Goal: Information Seeking & Learning: Understand process/instructions

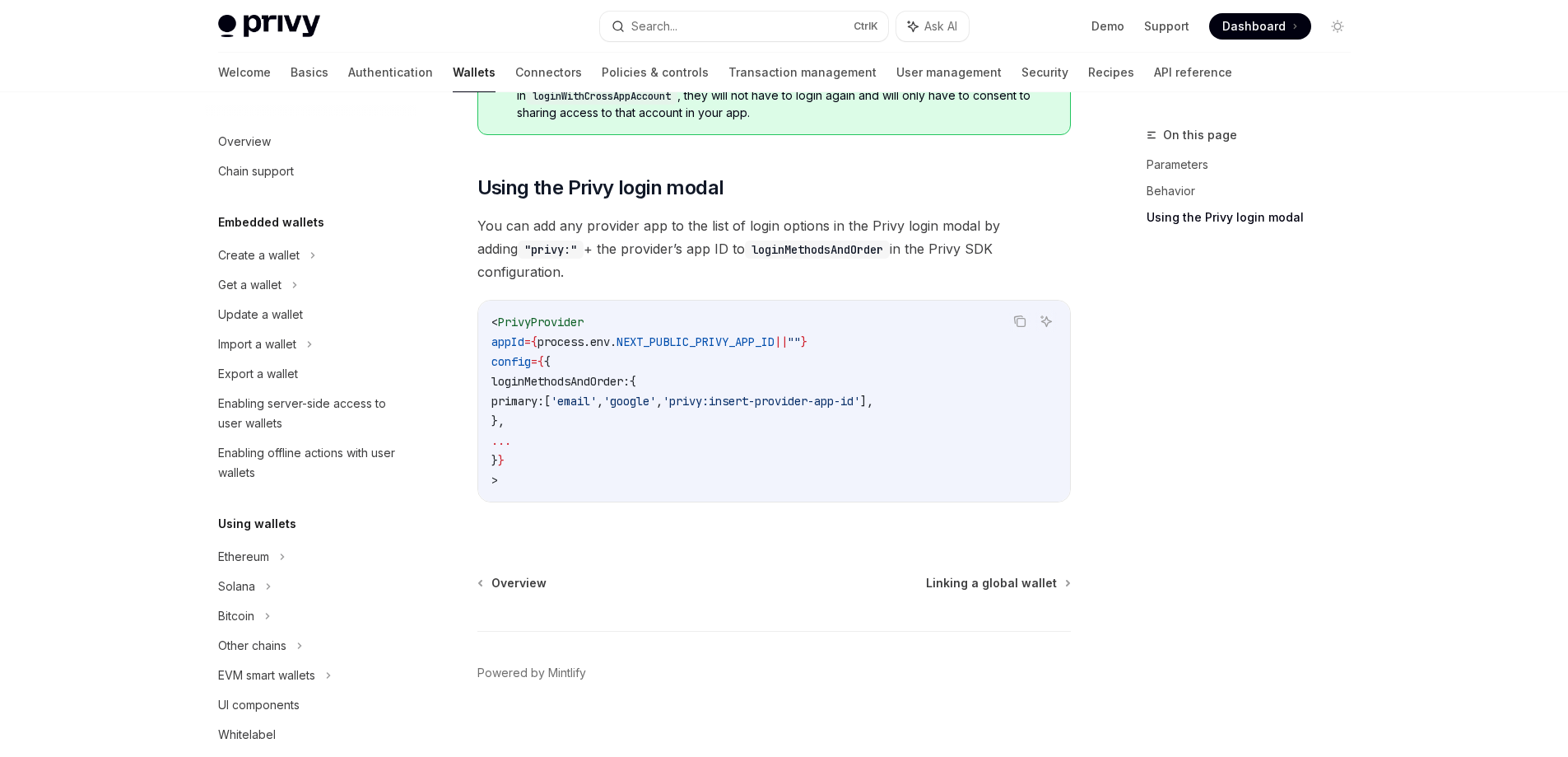
scroll to position [876, 0]
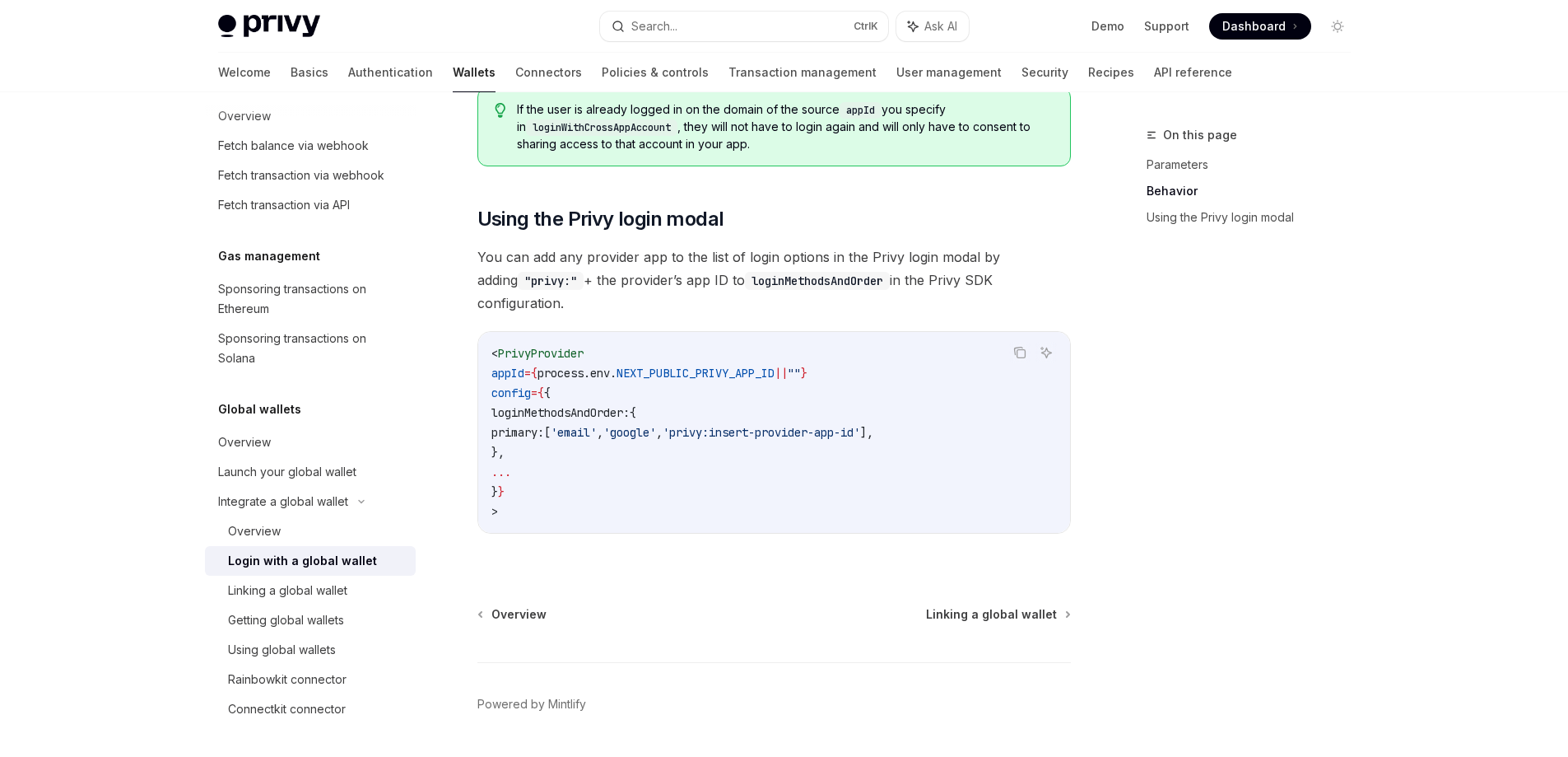
scroll to position [1124, 0]
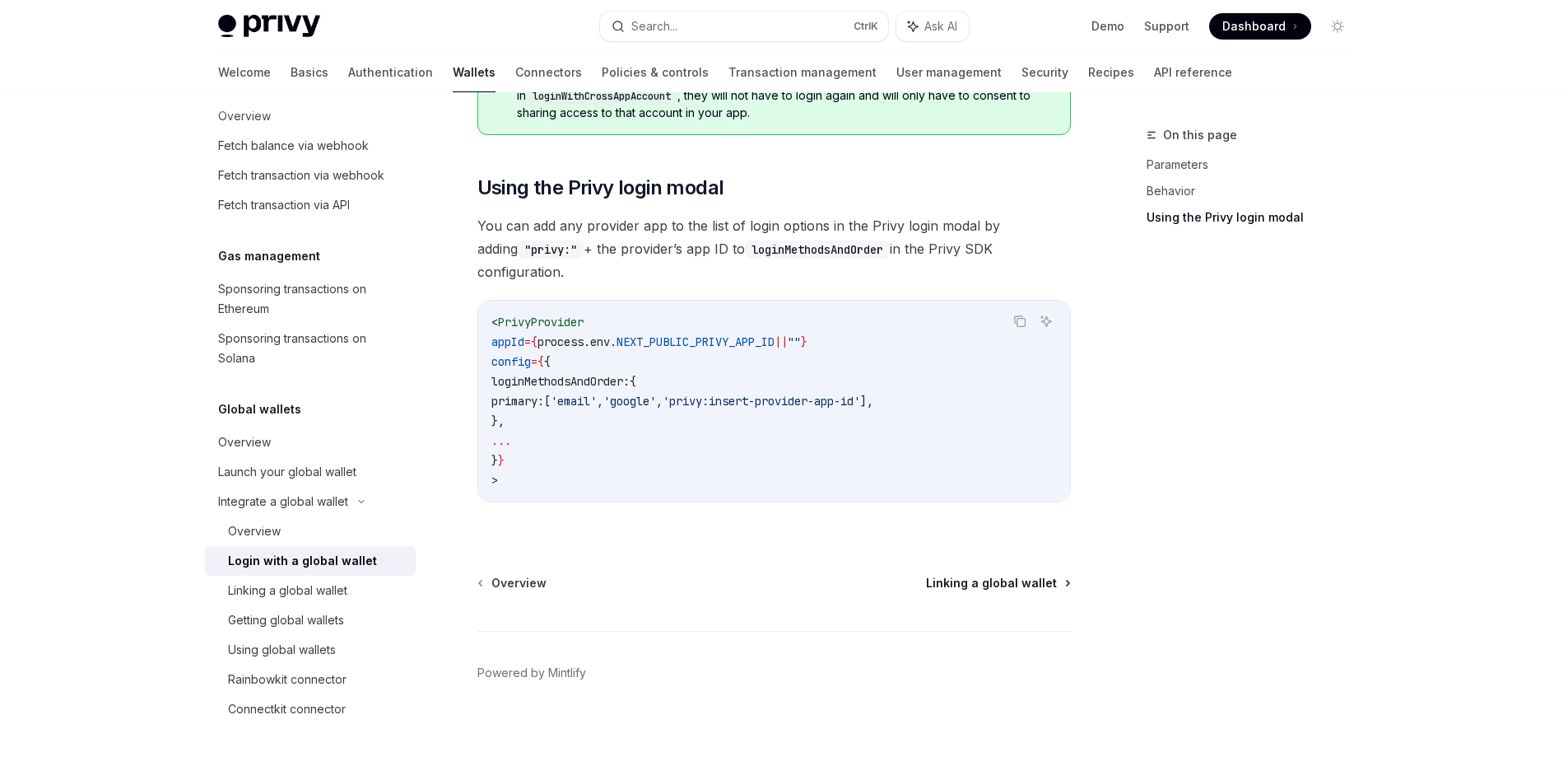
click at [999, 575] on span "Linking a global wallet" at bounding box center [992, 582] width 131 height 17
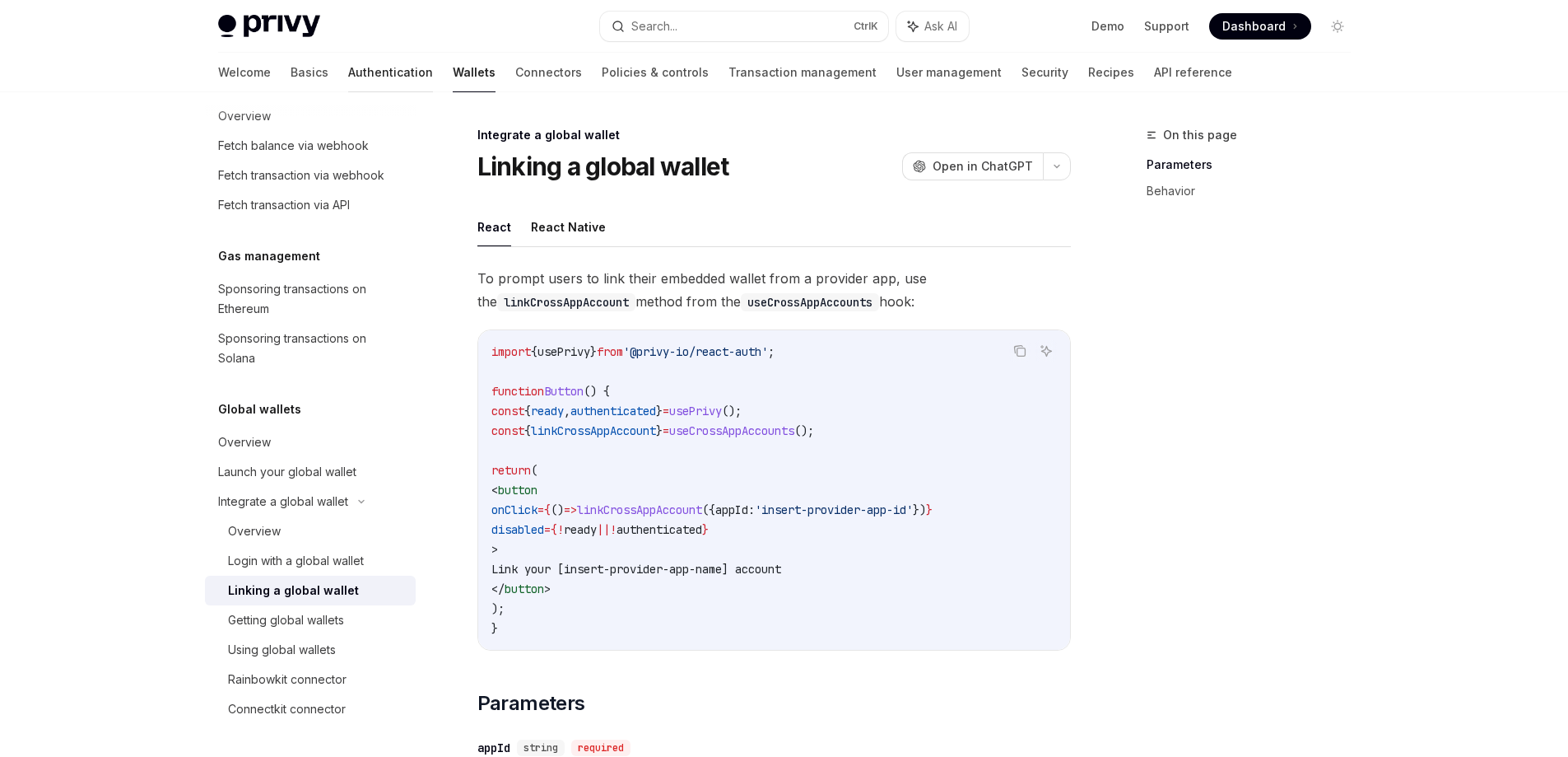
click at [348, 70] on link "Authentication" at bounding box center [390, 73] width 84 height 39
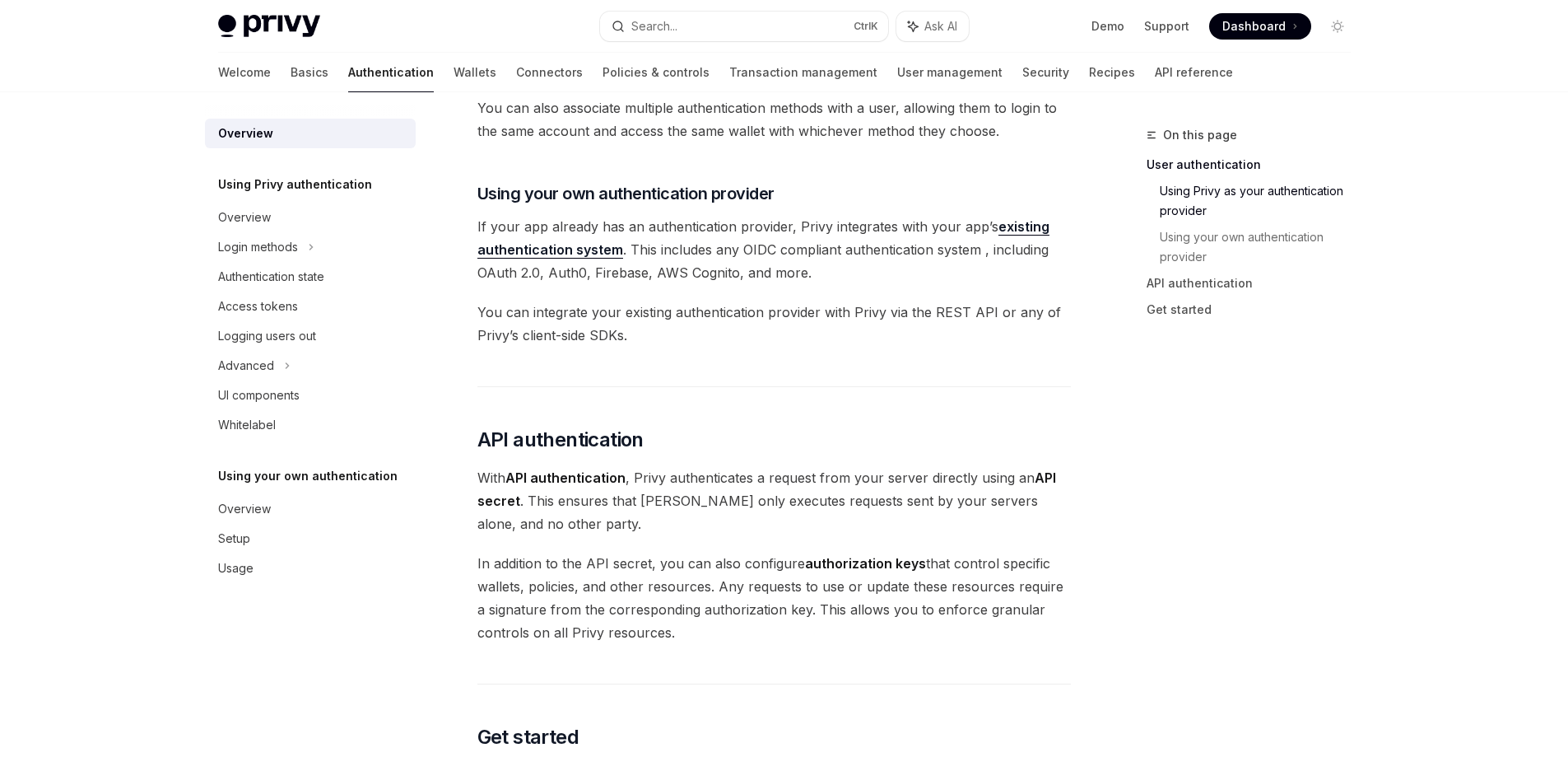
scroll to position [824, 0]
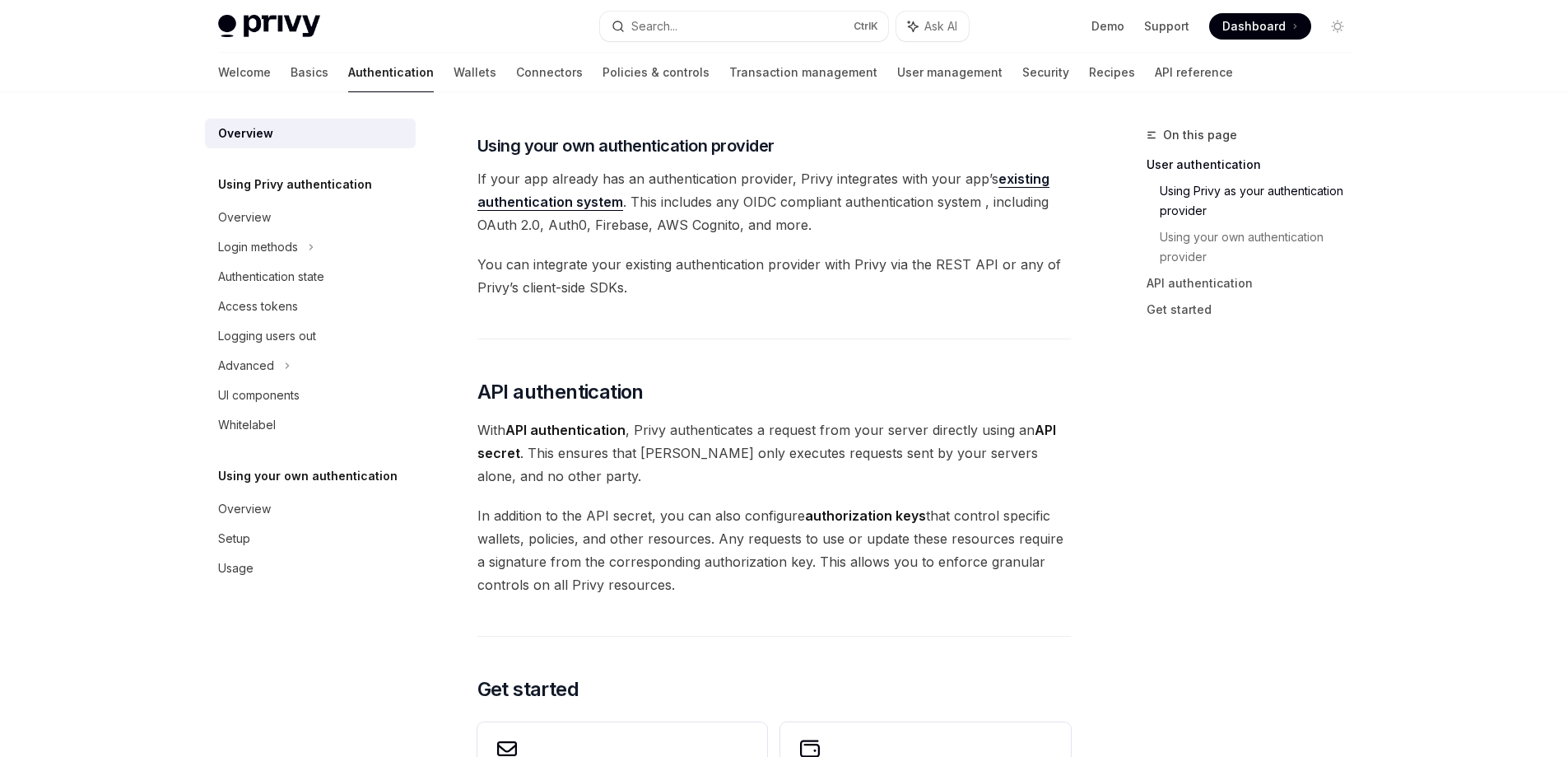
click at [1008, 177] on link "existing authentication system" at bounding box center [763, 190] width 572 height 40
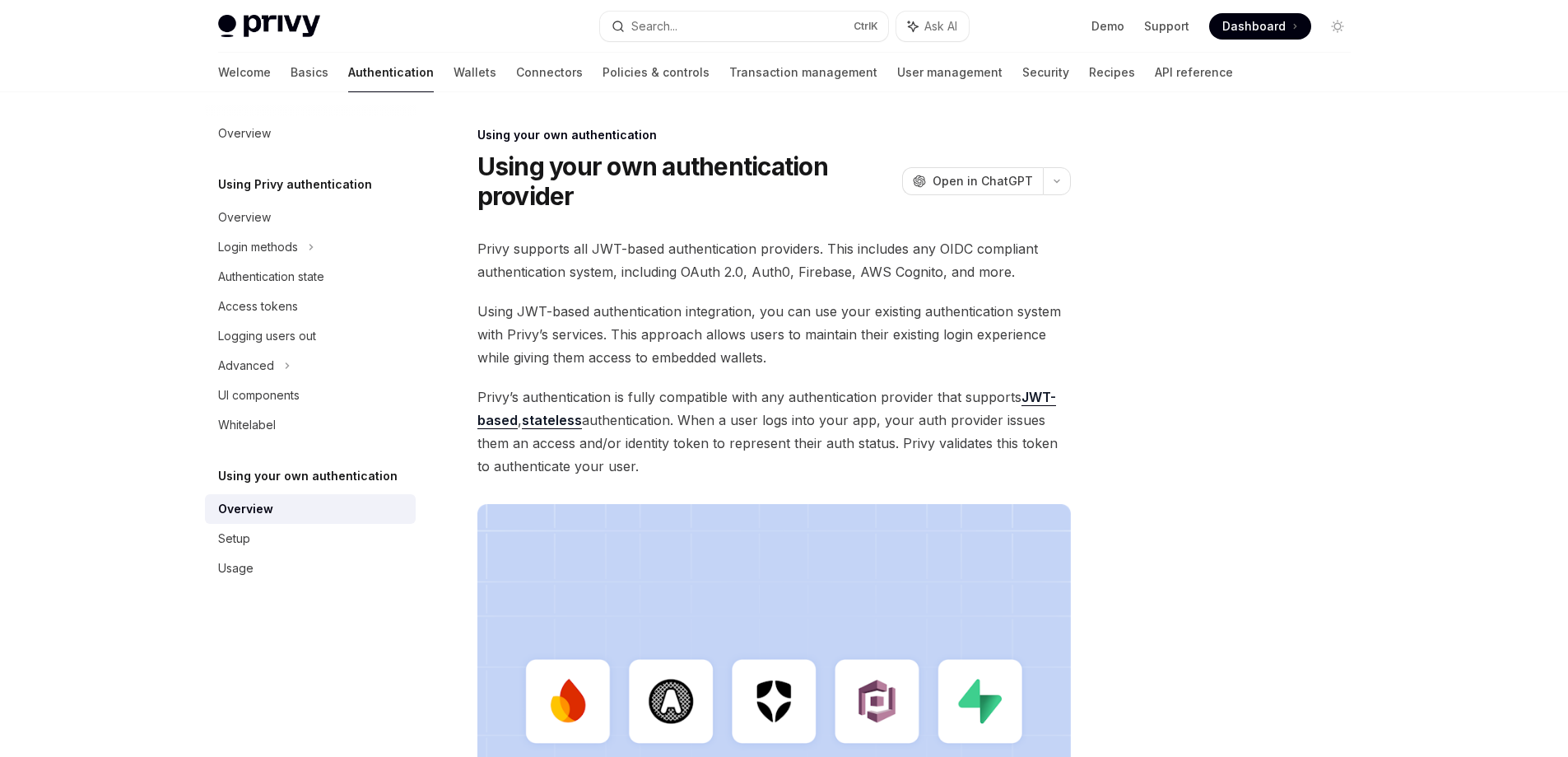
click at [1255, 19] on span "Dashboard" at bounding box center [1253, 25] width 64 height 17
click at [454, 67] on link "Wallets" at bounding box center [475, 73] width 43 height 39
type textarea "*"
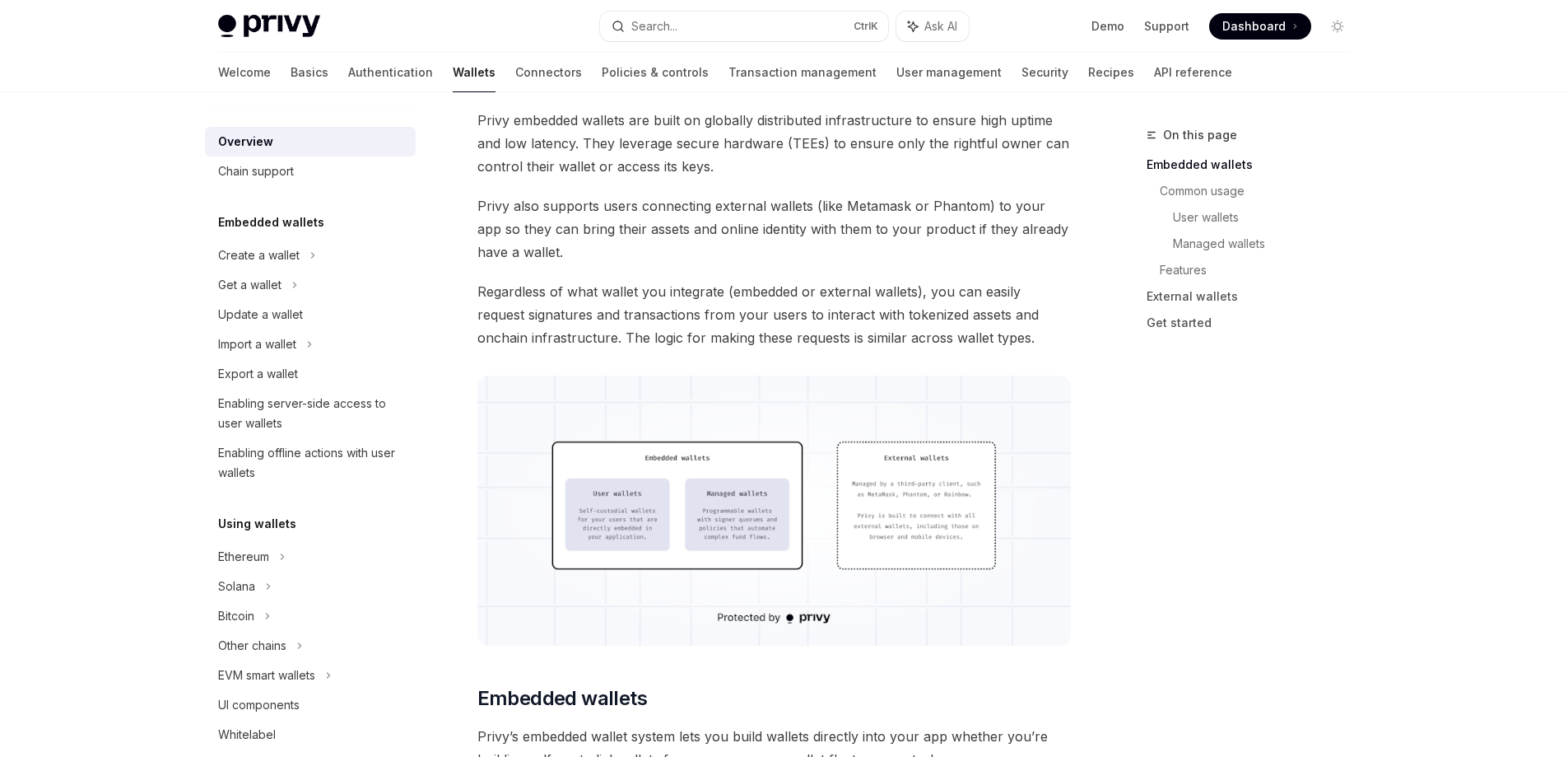
scroll to position [82, 0]
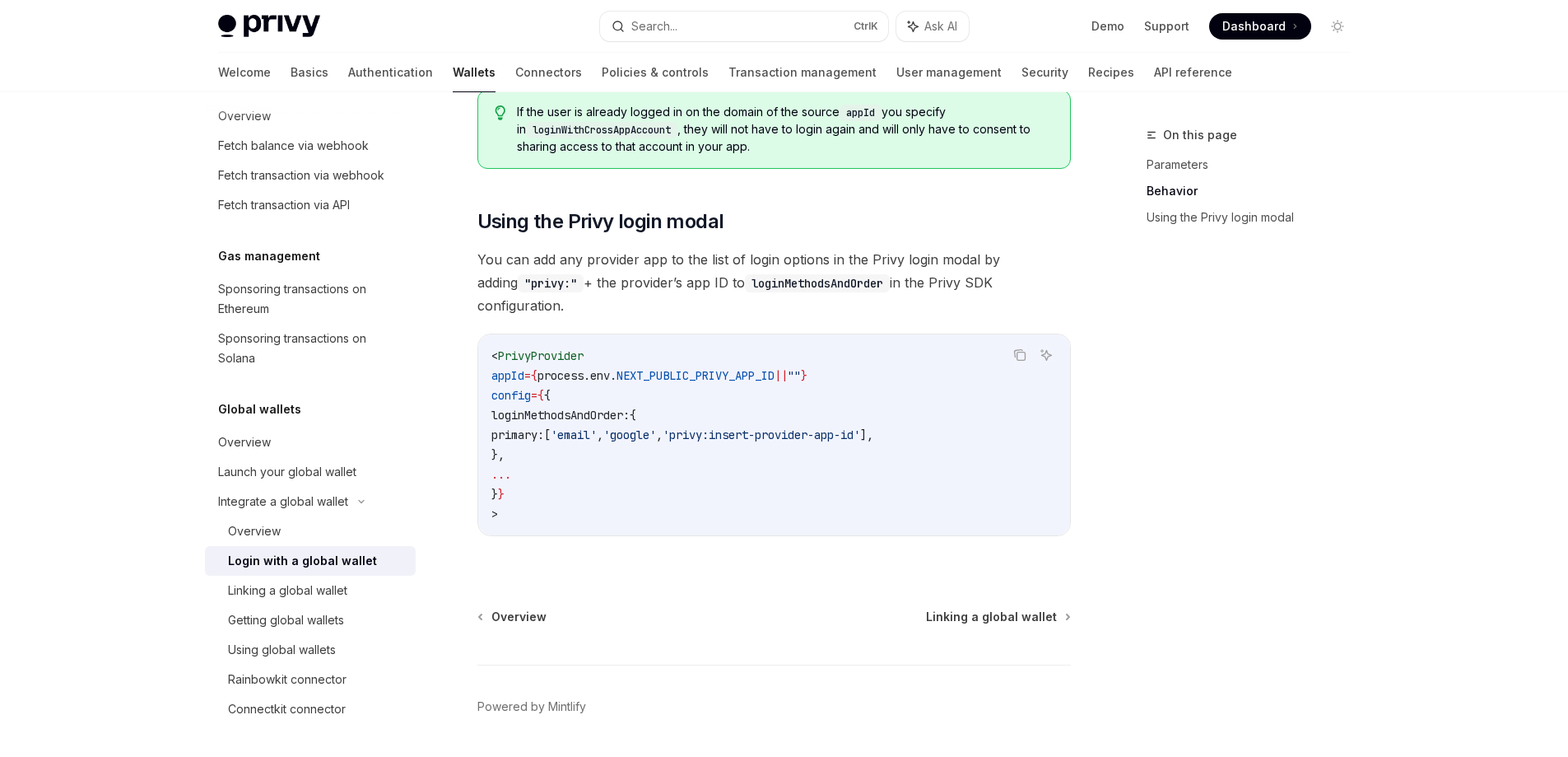
scroll to position [1124, 0]
